Goal: Task Accomplishment & Management: Complete application form

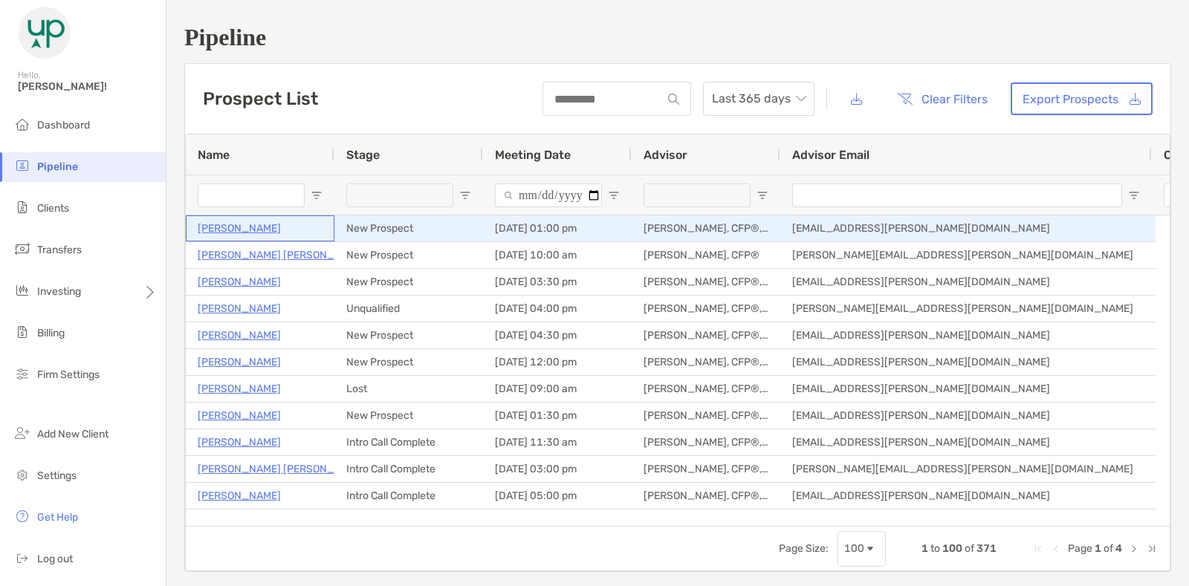
click at [253, 226] on p "[PERSON_NAME]" at bounding box center [239, 228] width 83 height 19
click at [269, 227] on p "[PERSON_NAME]" at bounding box center [239, 228] width 83 height 19
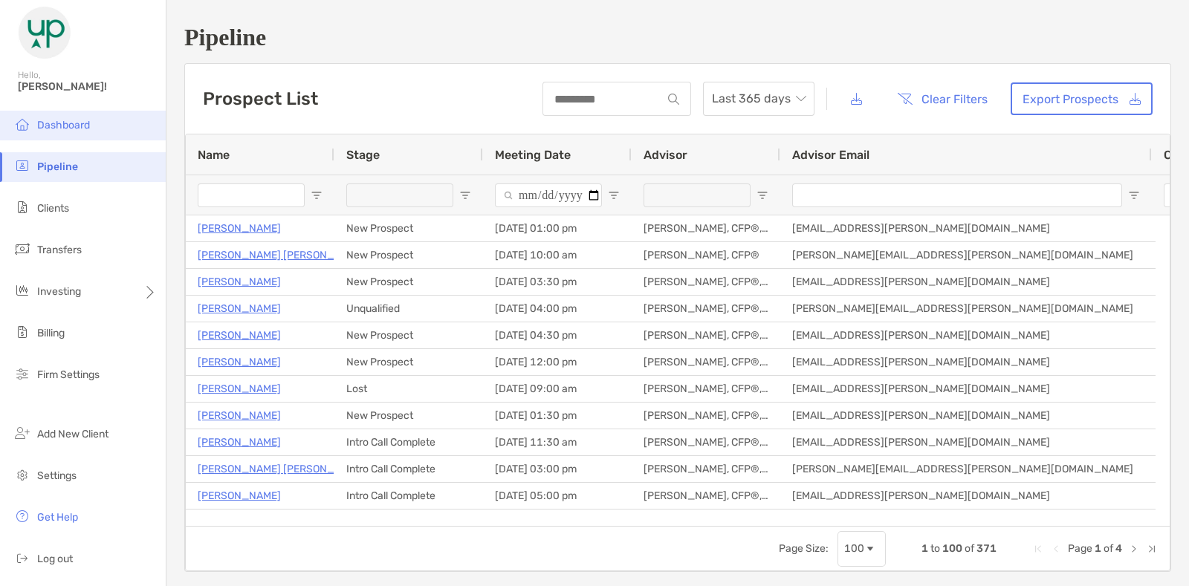
click at [70, 119] on span "Dashboard" at bounding box center [63, 125] width 53 height 13
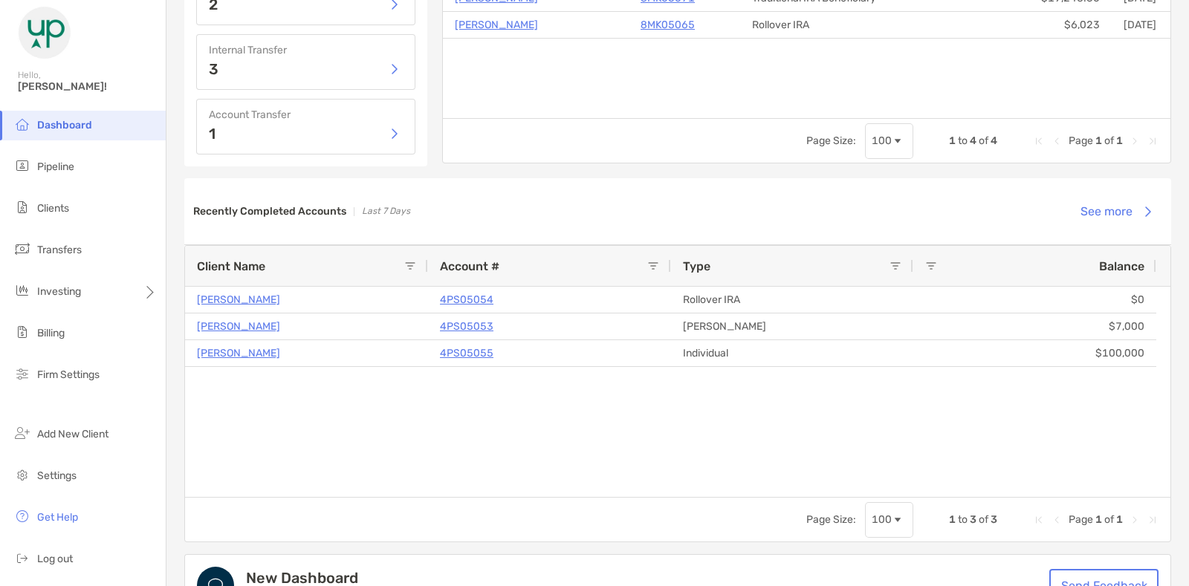
scroll to position [932, 0]
click at [401, 392] on div "[PERSON_NAME] 4PS05054 Rollover IRA $0 [PERSON_NAME] 4PS05053 [PERSON_NAME] $7,…" at bounding box center [677, 393] width 985 height 210
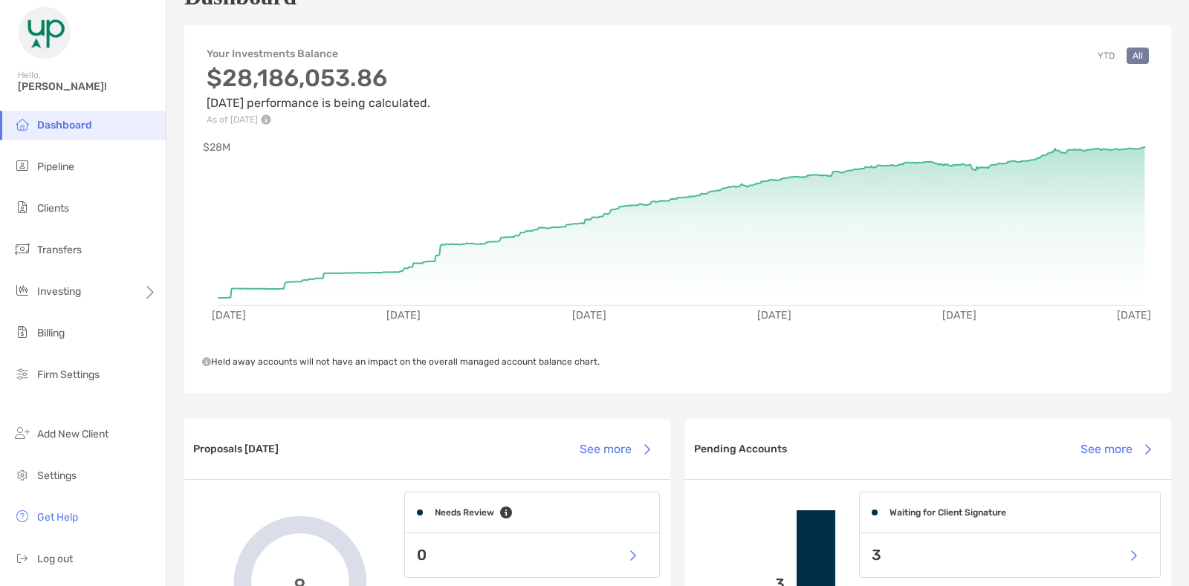
scroll to position [0, 0]
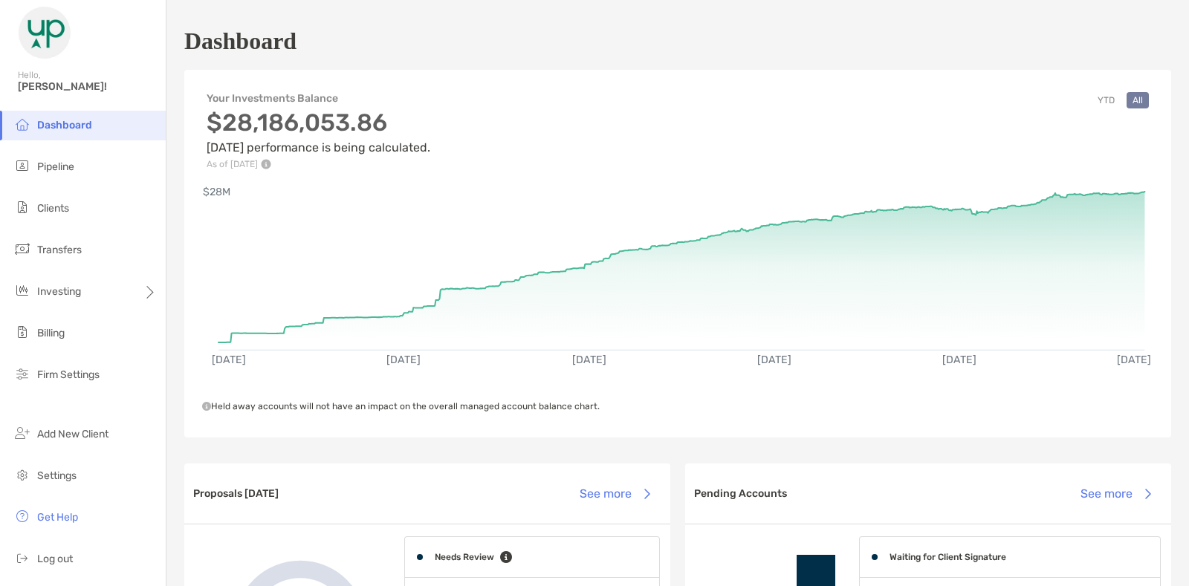
click at [506, 39] on div "Dashboard" at bounding box center [677, 41] width 987 height 34
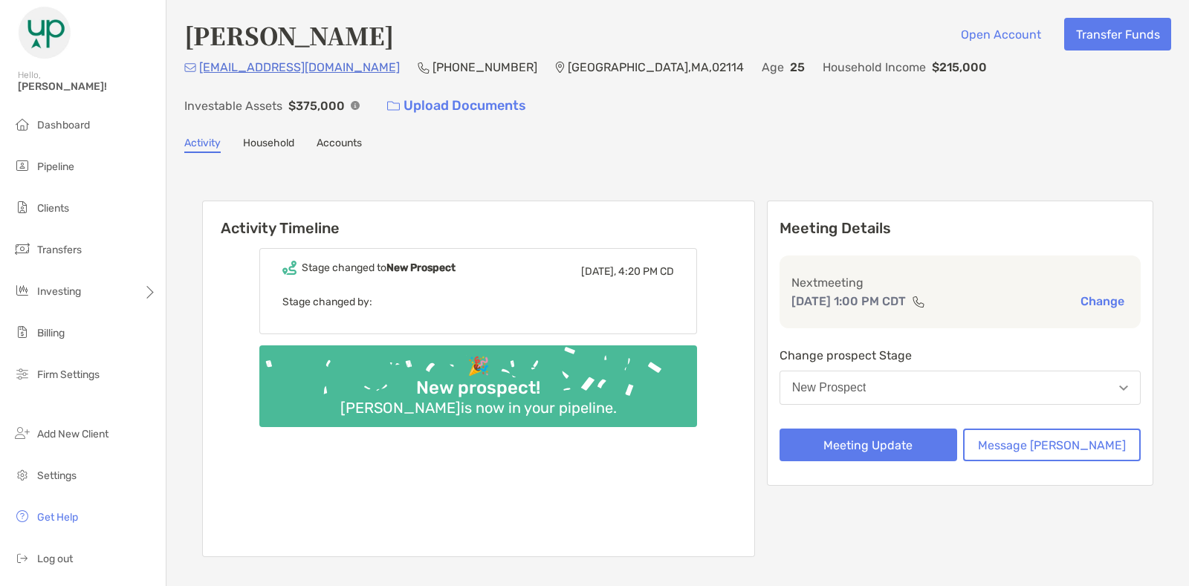
click at [866, 381] on div "New Prospect" at bounding box center [829, 387] width 74 height 13
click at [972, 117] on div "[EMAIL_ADDRESS][DOMAIN_NAME] [PHONE_NUMBER] [GEOGRAPHIC_DATA] Age [DEMOGRAPHIC_…" at bounding box center [677, 90] width 987 height 64
click at [837, 170] on div "Activity Timeline Stage changed to [GEOGRAPHIC_DATA] [DATE], 4:20 PM CD Stage c…" at bounding box center [677, 381] width 987 height 426
click at [251, 139] on link "Household" at bounding box center [268, 145] width 51 height 16
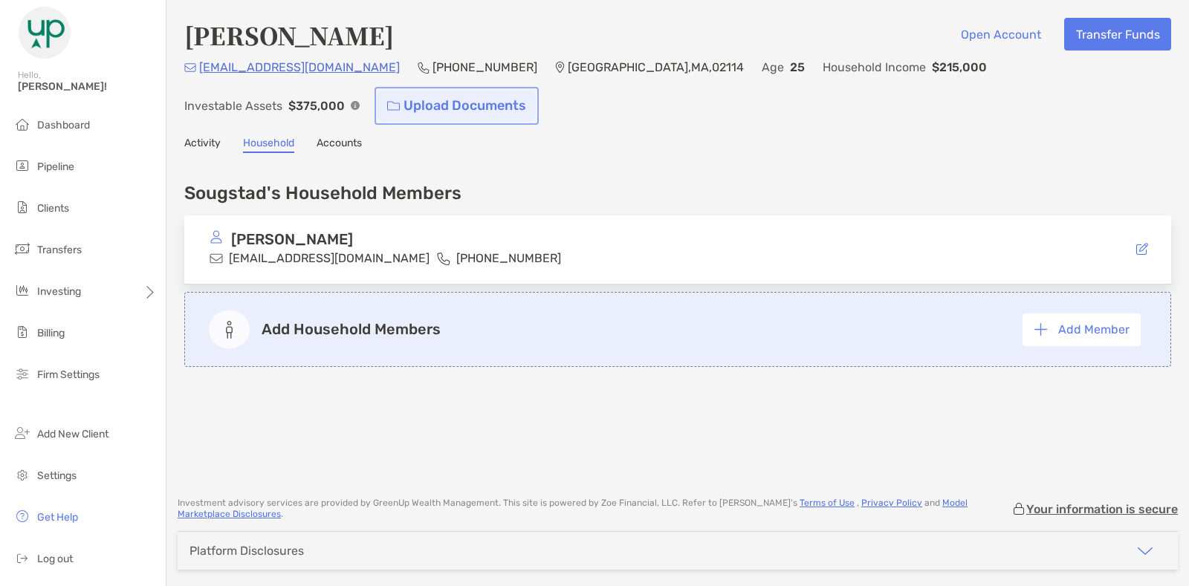
click at [377, 109] on link "Upload Documents" at bounding box center [456, 106] width 158 height 32
click at [207, 149] on link "Activity" at bounding box center [202, 145] width 36 height 16
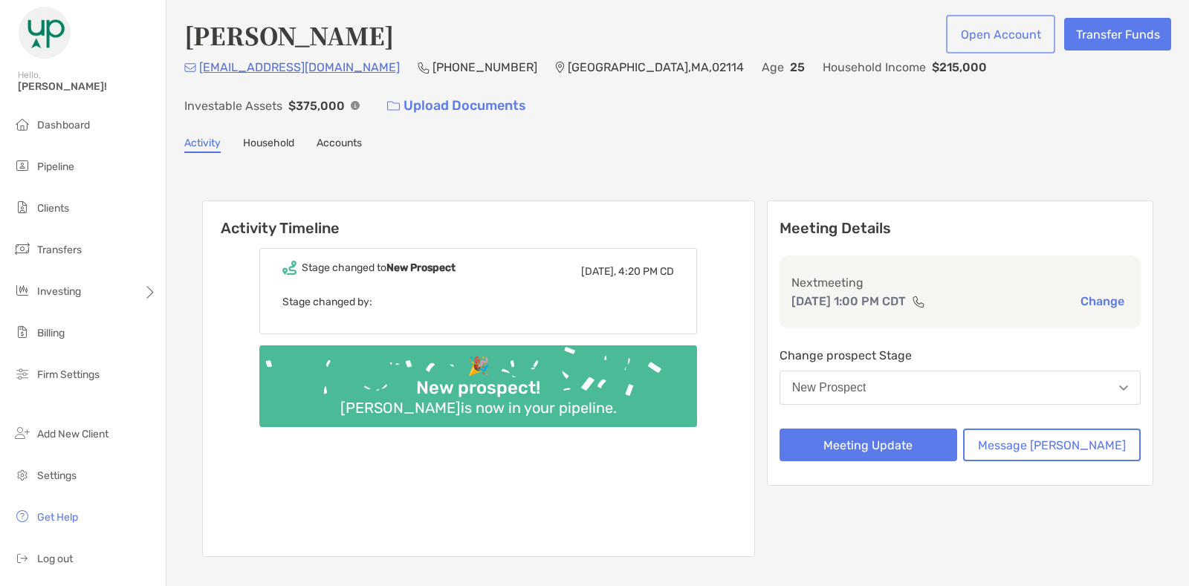
click at [983, 43] on button "Open Account" at bounding box center [1000, 34] width 103 height 33
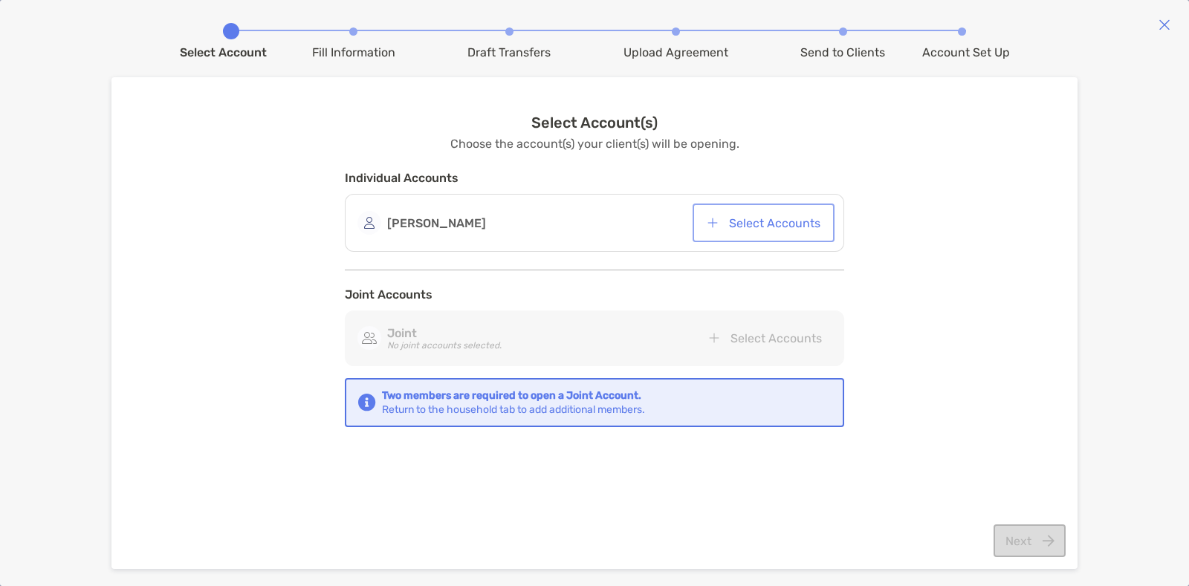
click at [777, 230] on button "Select Accounts" at bounding box center [764, 223] width 136 height 33
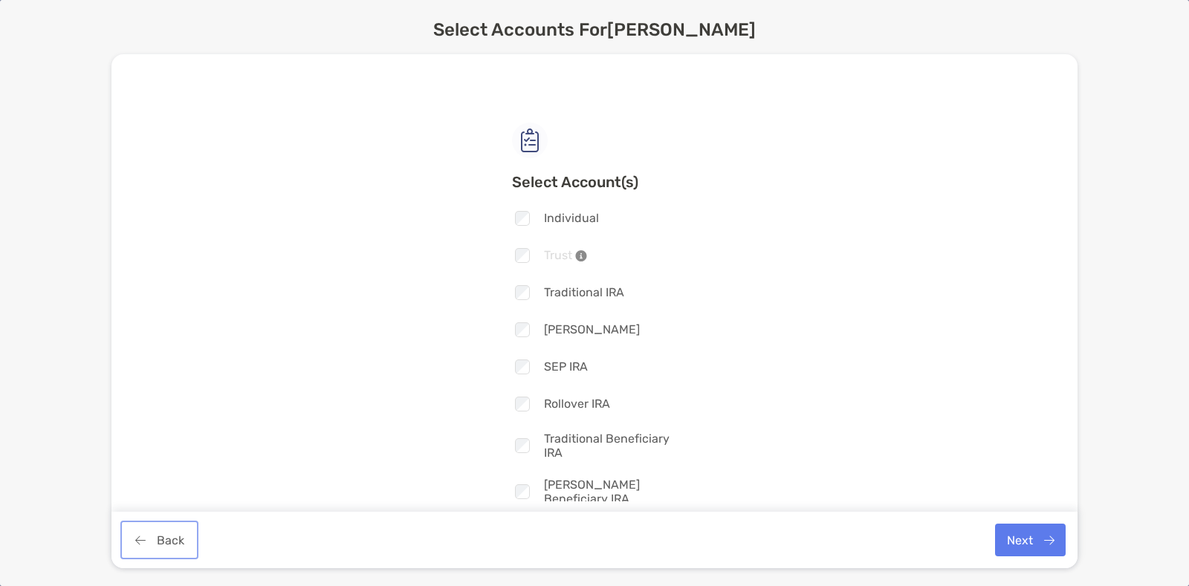
click at [161, 543] on button "Back" at bounding box center [159, 540] width 72 height 33
